Goal: Find specific page/section: Find specific page/section

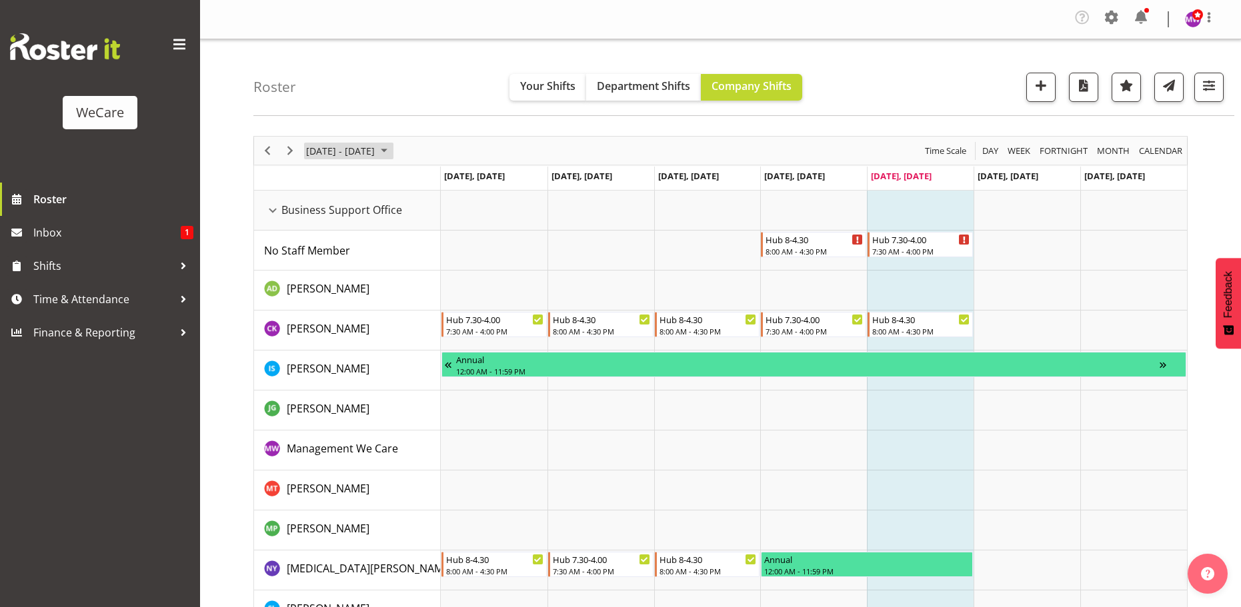
click at [392, 151] on span "August 25 - 31, 2025" at bounding box center [384, 151] width 16 height 17
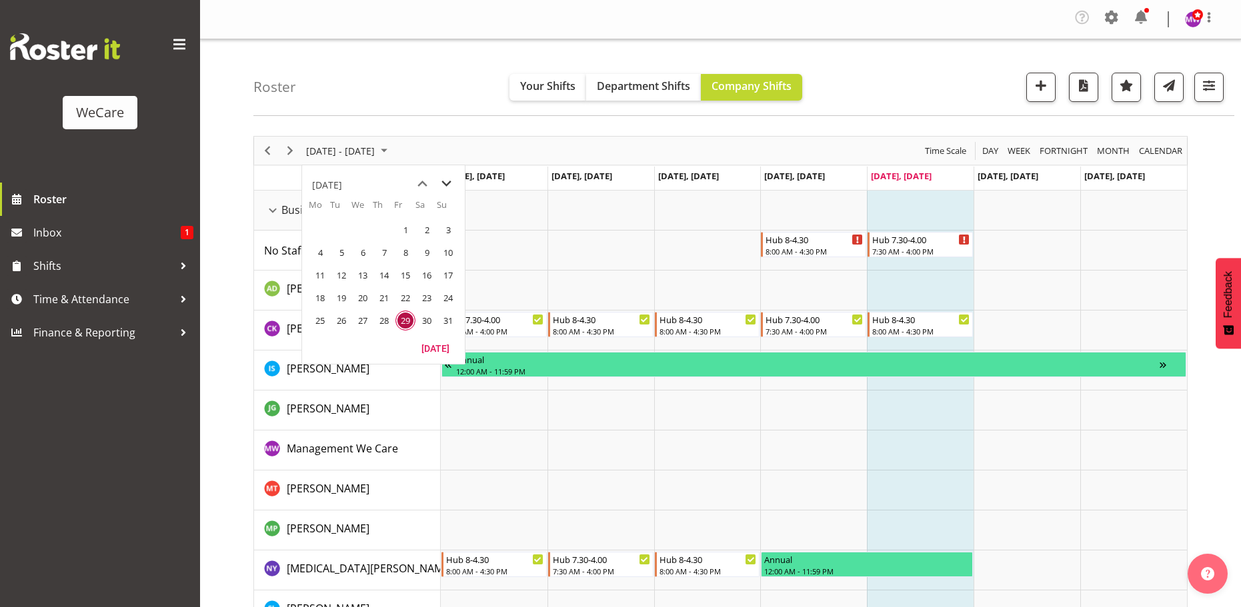
click at [448, 180] on span "next month" at bounding box center [446, 184] width 23 height 24
click at [388, 230] on span "4" at bounding box center [384, 230] width 20 height 20
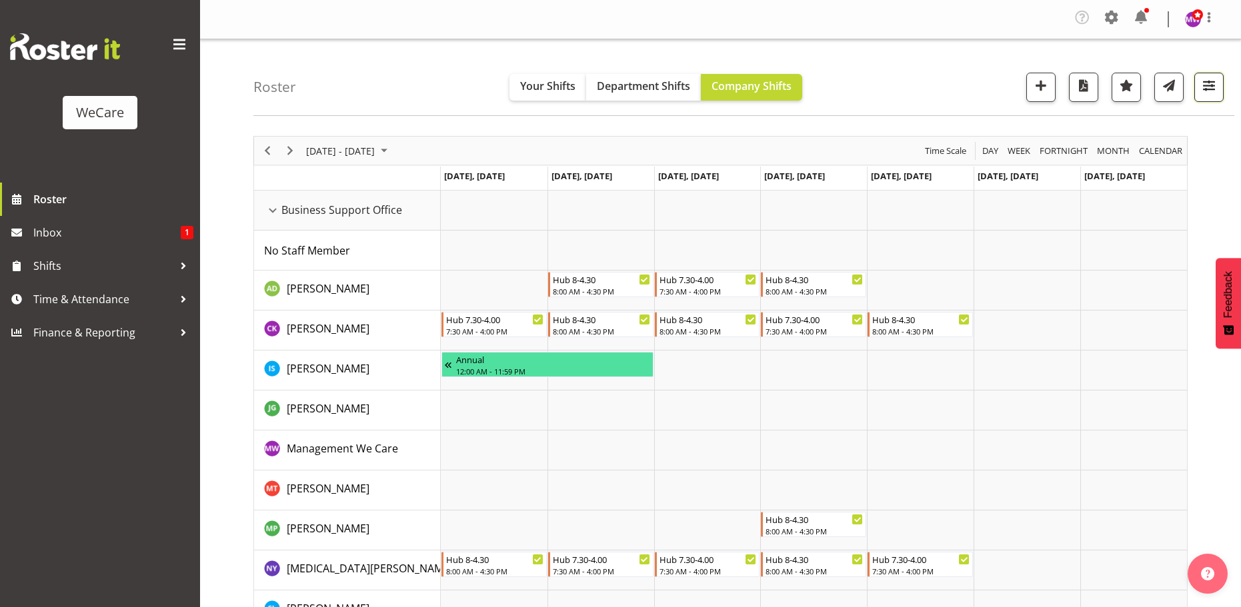
click at [1219, 96] on button "button" at bounding box center [1208, 87] width 29 height 29
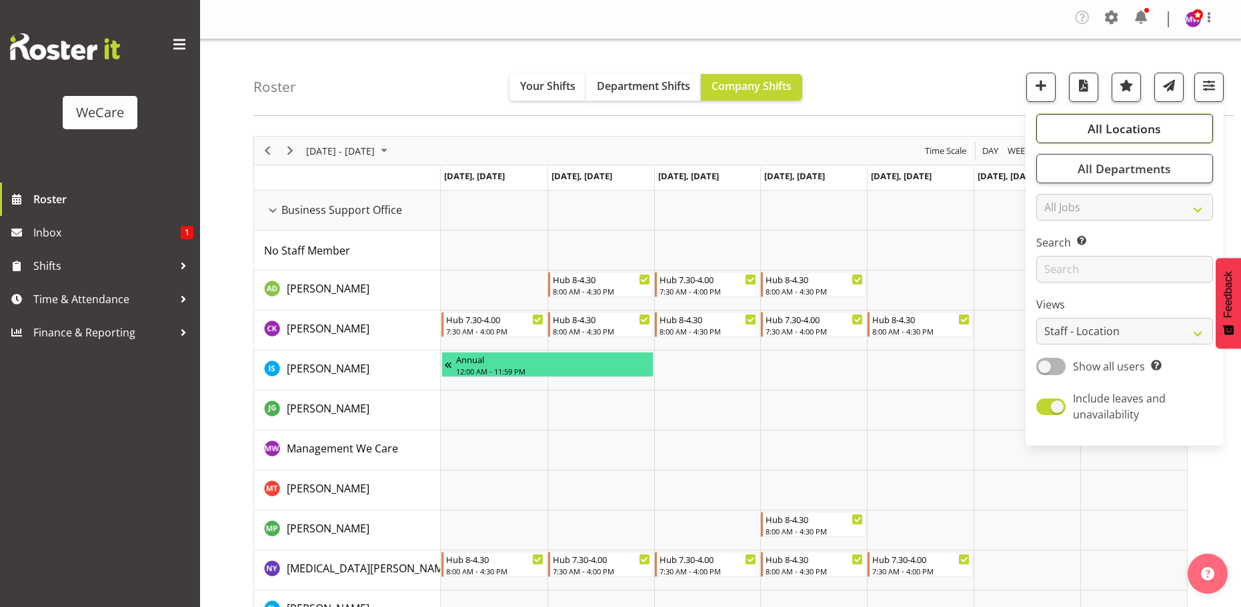
click at [1176, 125] on button "All Locations" at bounding box center [1124, 128] width 177 height 29
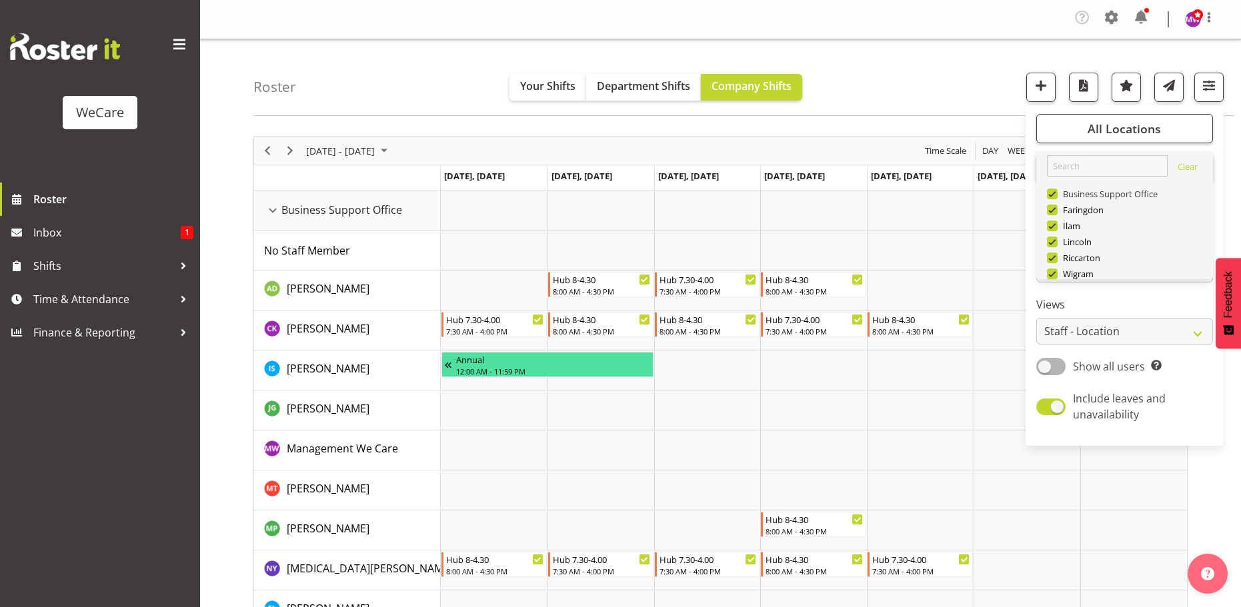
click at [1049, 195] on span at bounding box center [1052, 194] width 11 height 11
click at [1049, 195] on input "Business Support Office" at bounding box center [1051, 194] width 9 height 9
checkbox input "false"
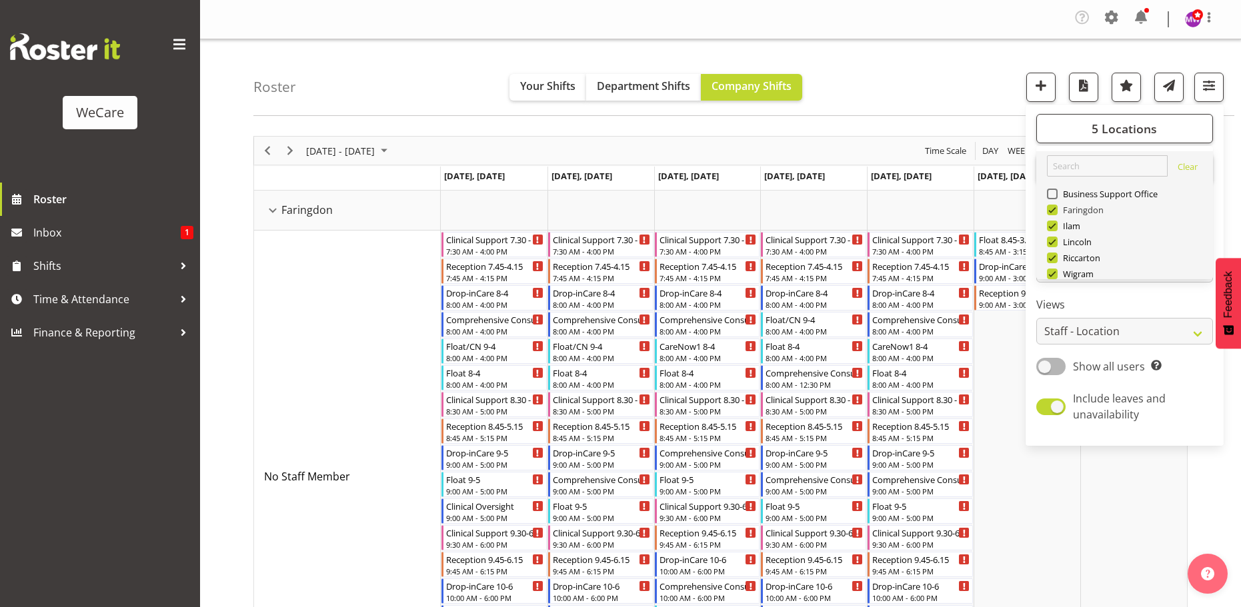
click at [1053, 208] on span at bounding box center [1052, 210] width 11 height 11
click at [1053, 208] on input "Faringdon" at bounding box center [1051, 210] width 9 height 9
checkbox input "false"
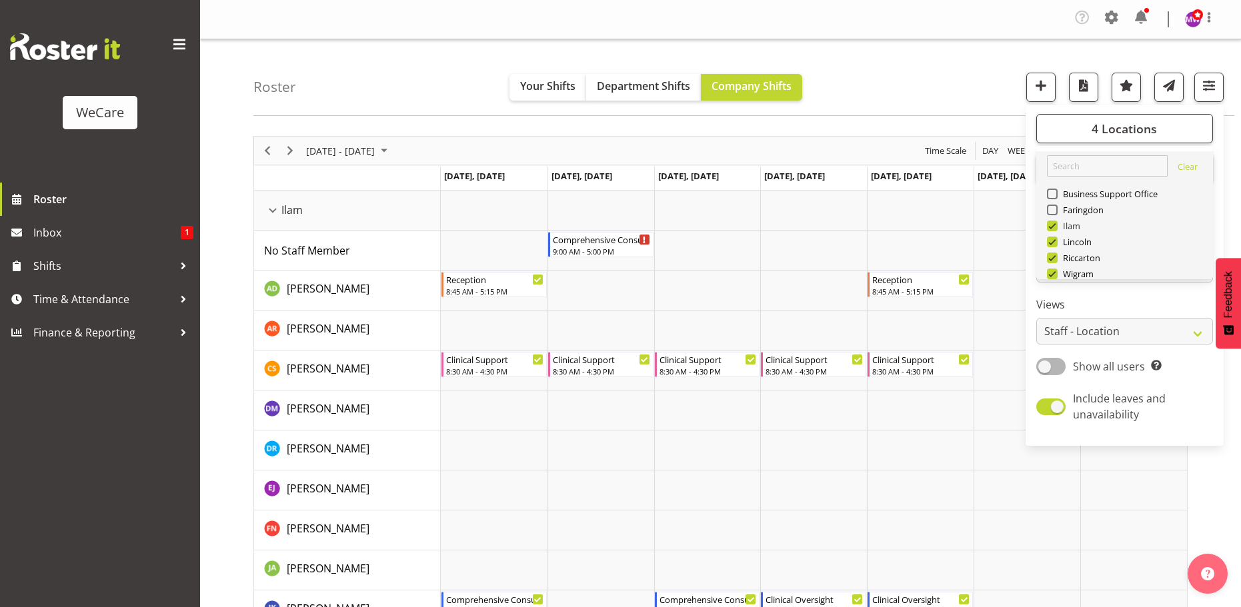
click at [1053, 226] on span at bounding box center [1052, 226] width 11 height 11
click at [1053, 226] on input "Ilam" at bounding box center [1051, 226] width 9 height 9
checkbox input "false"
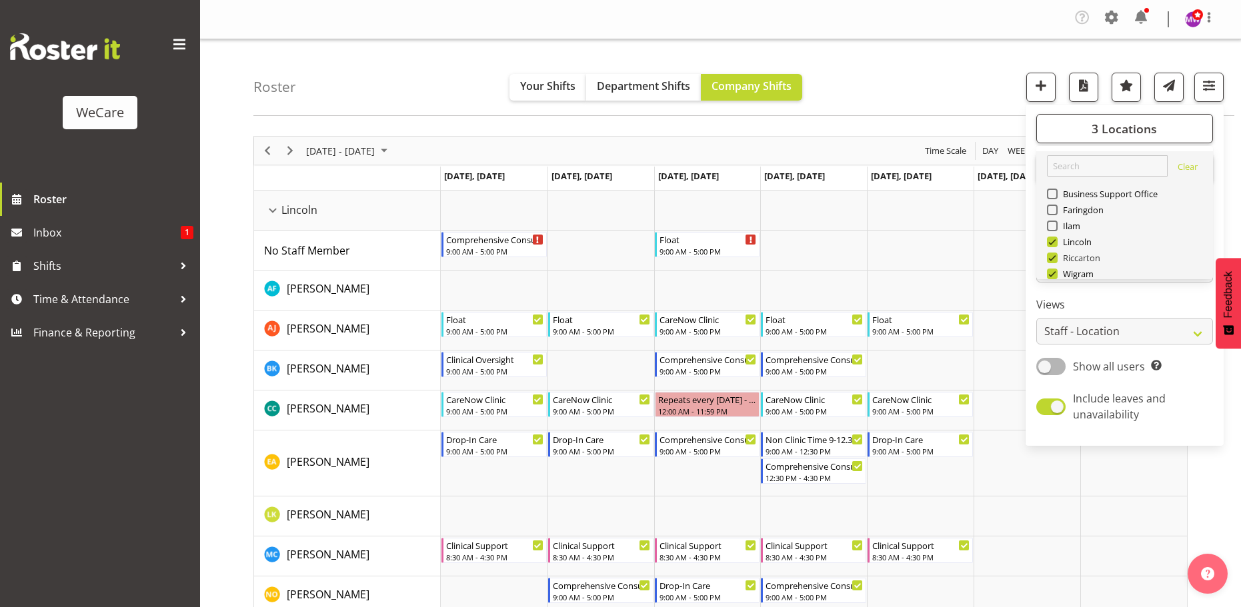
click at [1054, 257] on span at bounding box center [1052, 258] width 11 height 11
click at [1054, 257] on input "Riccarton" at bounding box center [1051, 258] width 9 height 9
checkbox input "false"
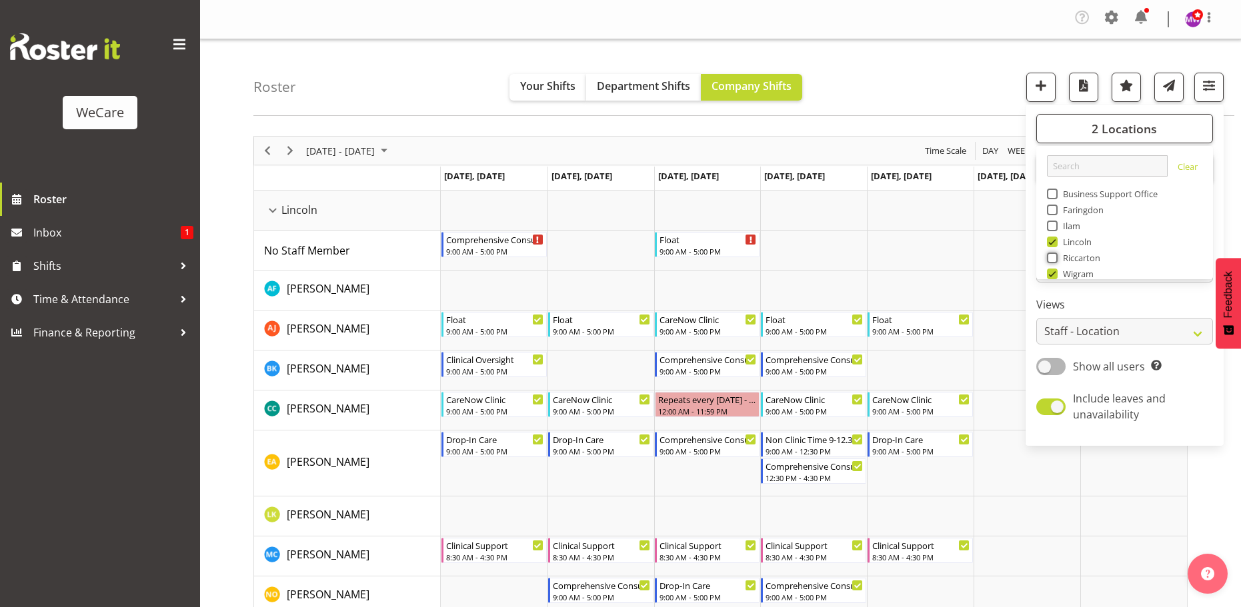
scroll to position [48, 0]
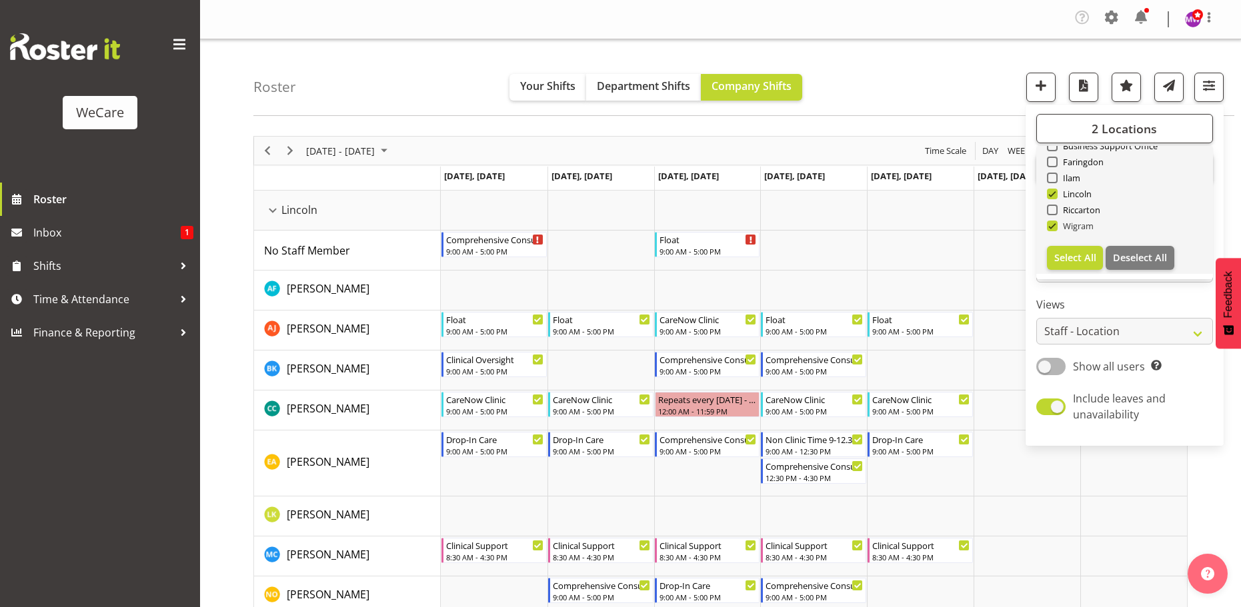
click at [1053, 224] on span at bounding box center [1052, 226] width 11 height 11
click at [1053, 224] on input "Wigram" at bounding box center [1051, 226] width 9 height 9
checkbox input "false"
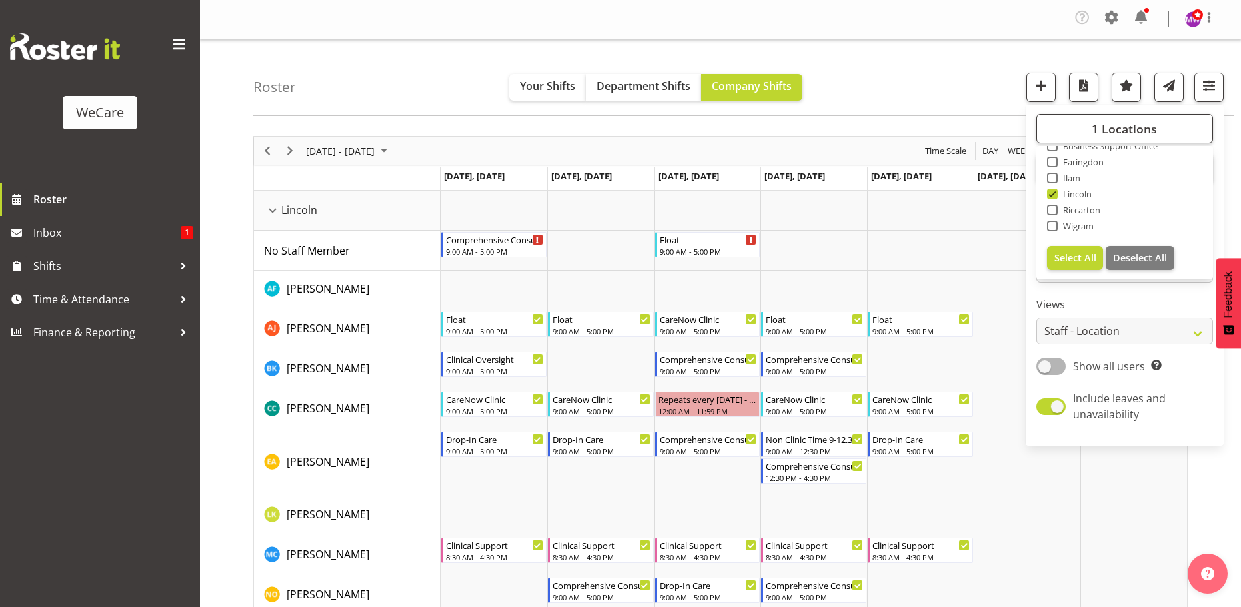
click at [373, 87] on div "Roster Your Shifts Department Shifts Company Shifts 1 Locations Clear Business …" at bounding box center [743, 77] width 981 height 77
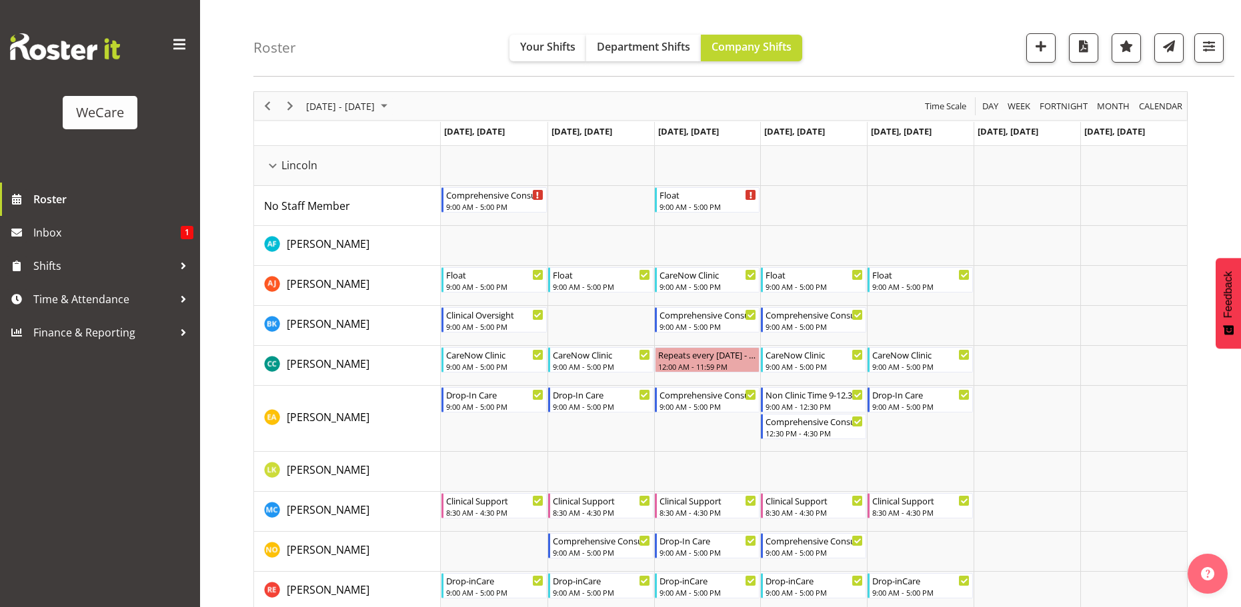
scroll to position [67, 0]
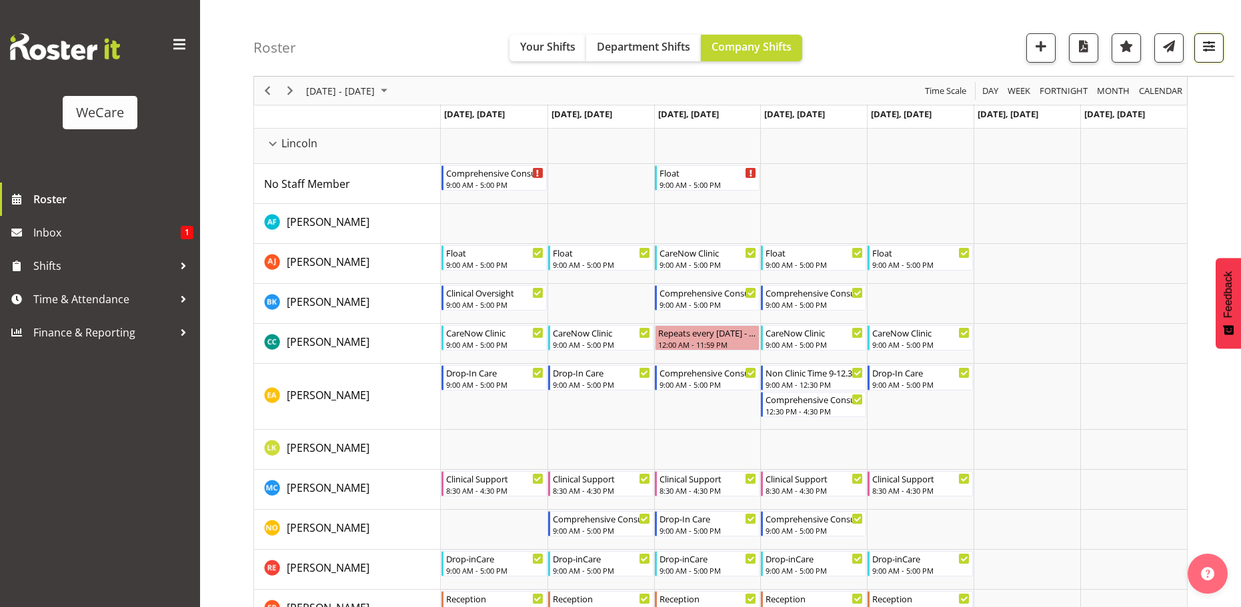
click at [1215, 53] on span "button" at bounding box center [1208, 45] width 17 height 17
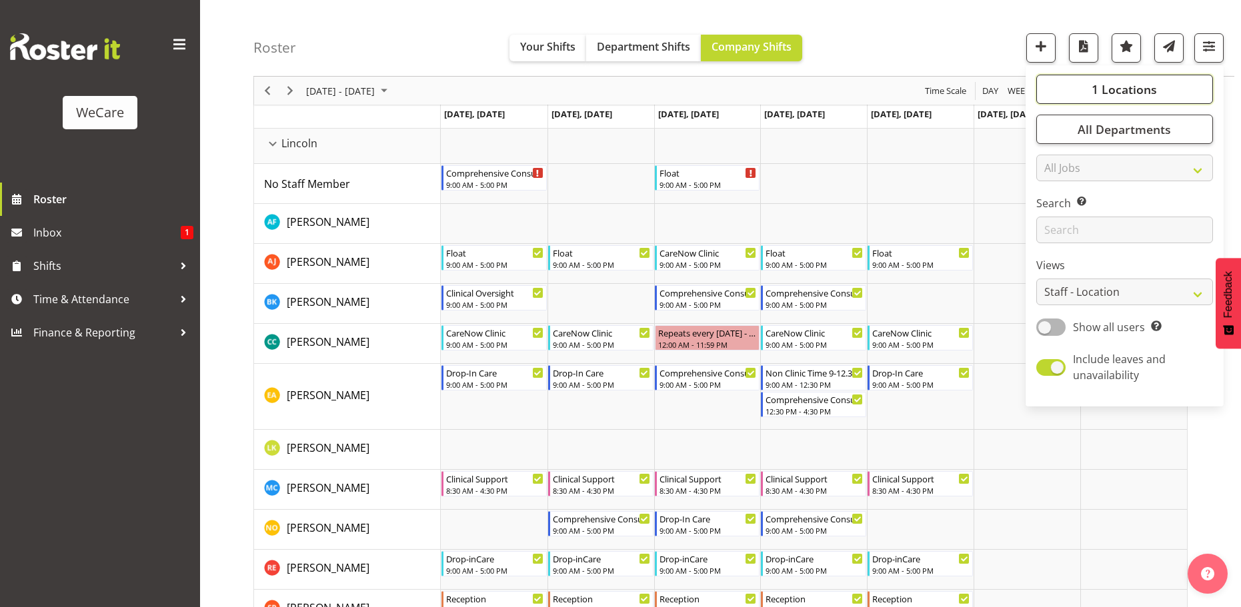
click at [1141, 87] on span "1 Locations" at bounding box center [1123, 89] width 65 height 16
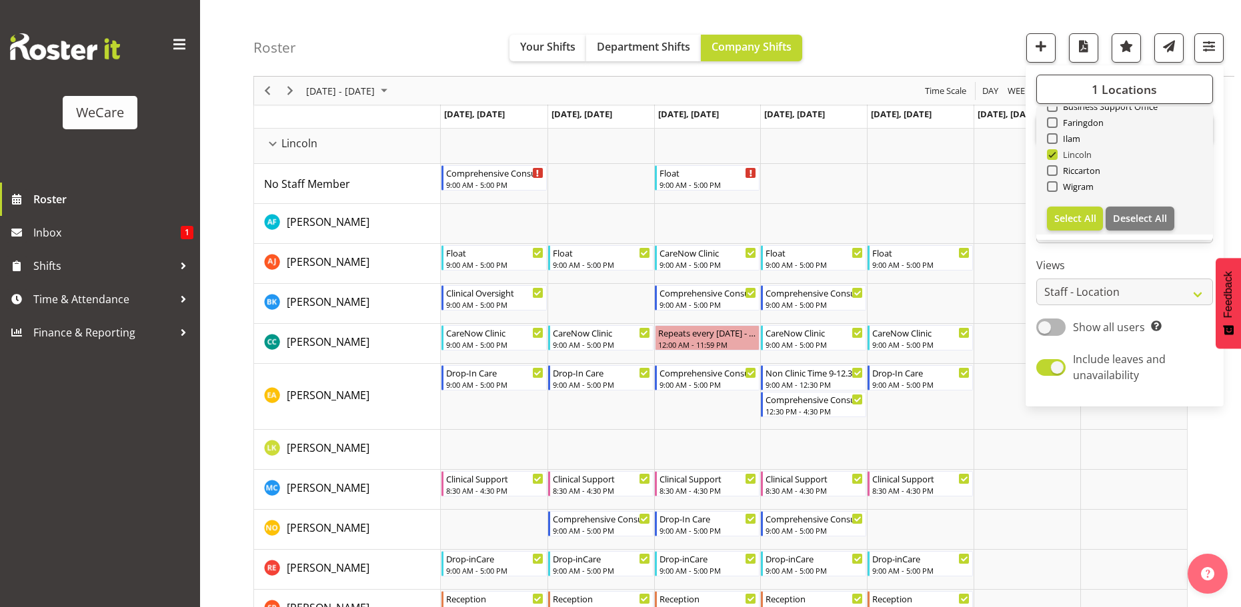
click at [1053, 152] on span at bounding box center [1052, 154] width 11 height 11
click at [1053, 152] on input "Lincoln" at bounding box center [1051, 155] width 9 height 9
checkbox input "false"
click at [1053, 135] on span at bounding box center [1052, 138] width 11 height 11
click at [1053, 135] on input "Ilam" at bounding box center [1051, 139] width 9 height 9
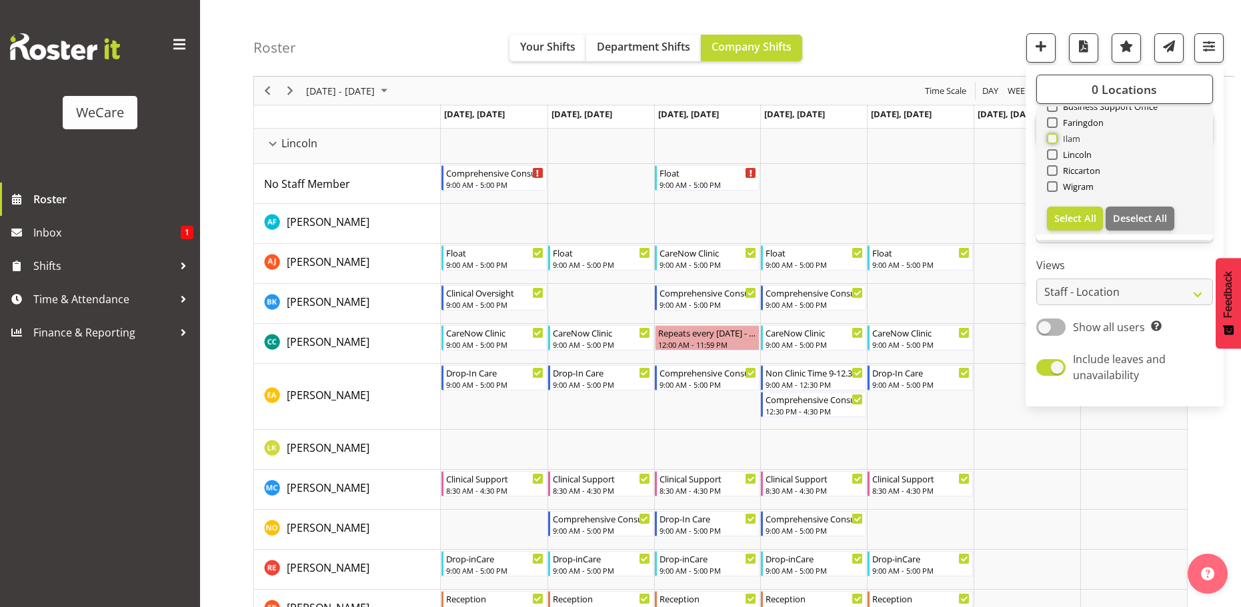
checkbox input "true"
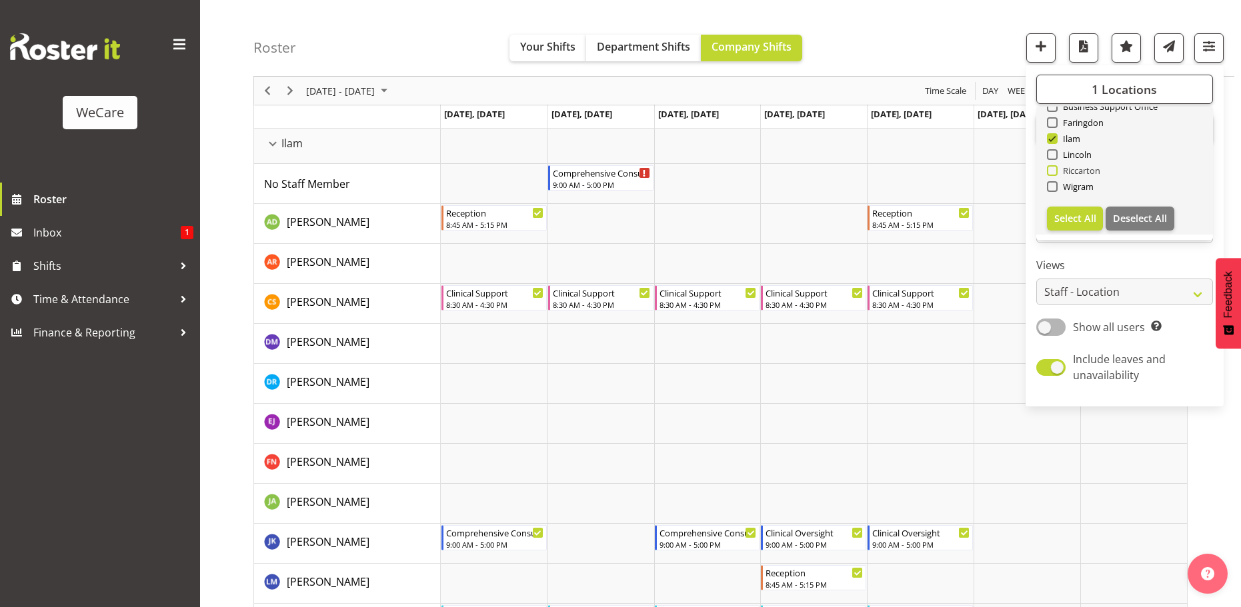
click at [1052, 167] on span at bounding box center [1052, 170] width 11 height 11
click at [1052, 167] on input "Riccarton" at bounding box center [1051, 171] width 9 height 9
checkbox input "true"
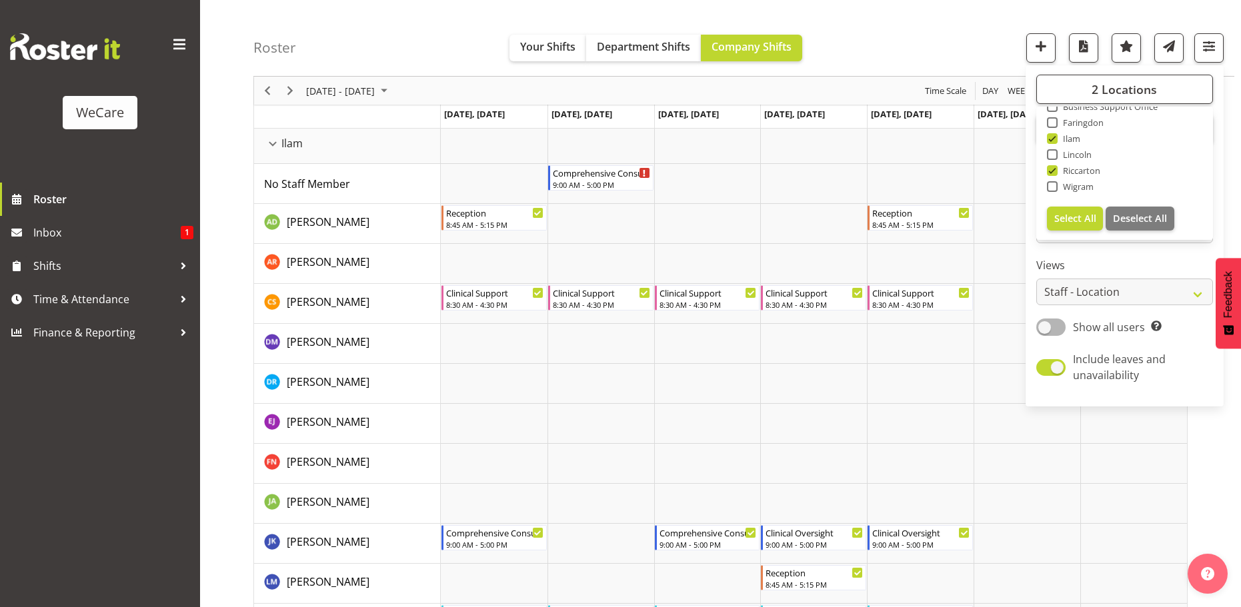
click at [405, 29] on div "Roster Your Shifts Department Shifts Company Shifts 2 Locations Clear Business …" at bounding box center [743, 38] width 981 height 77
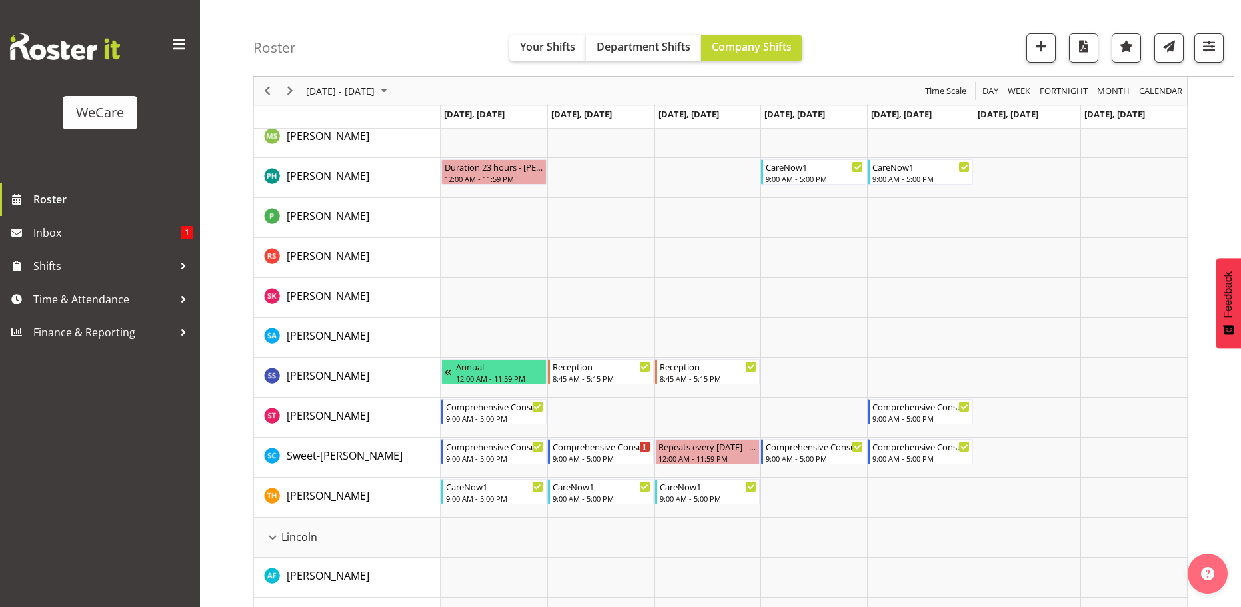
scroll to position [2067, 0]
